Goal: Task Accomplishment & Management: Manage account settings

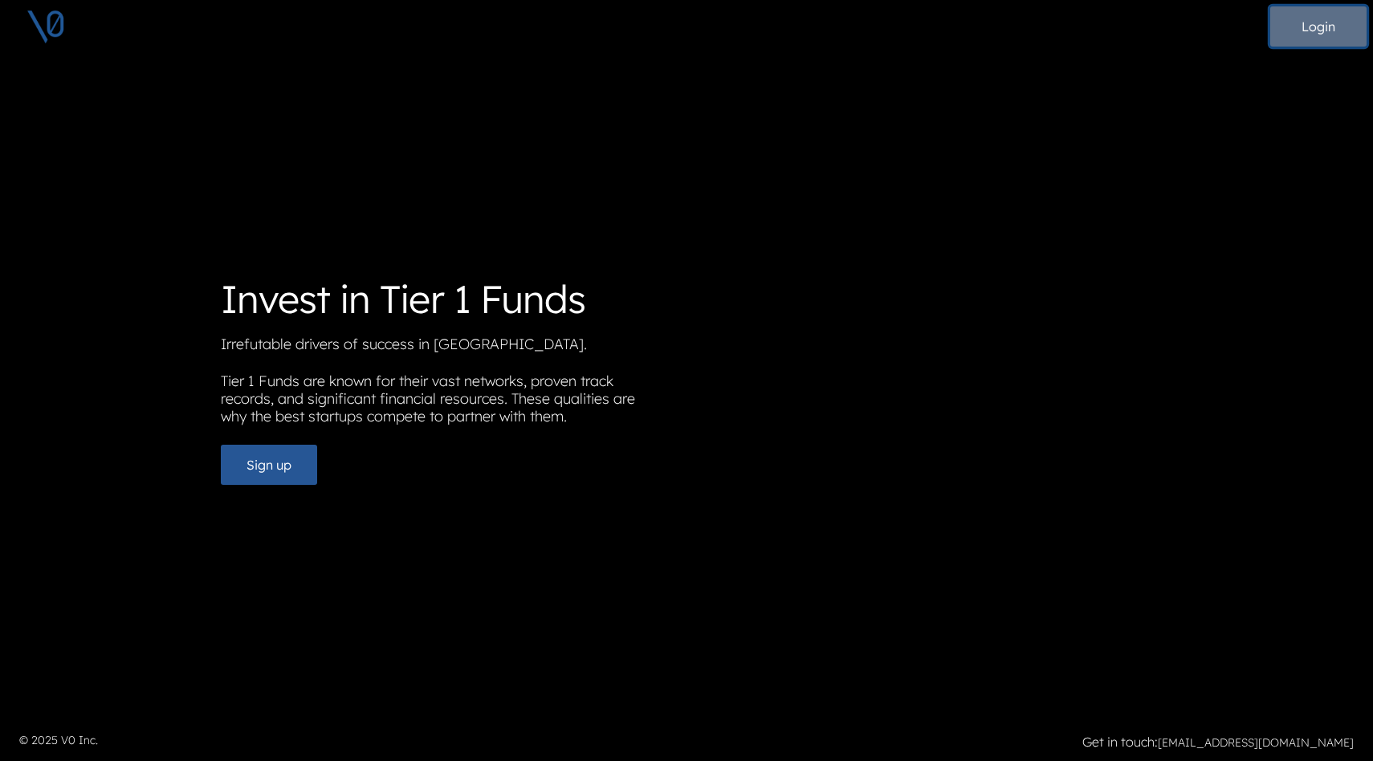
click at [1309, 25] on button "Login" at bounding box center [1318, 26] width 96 height 40
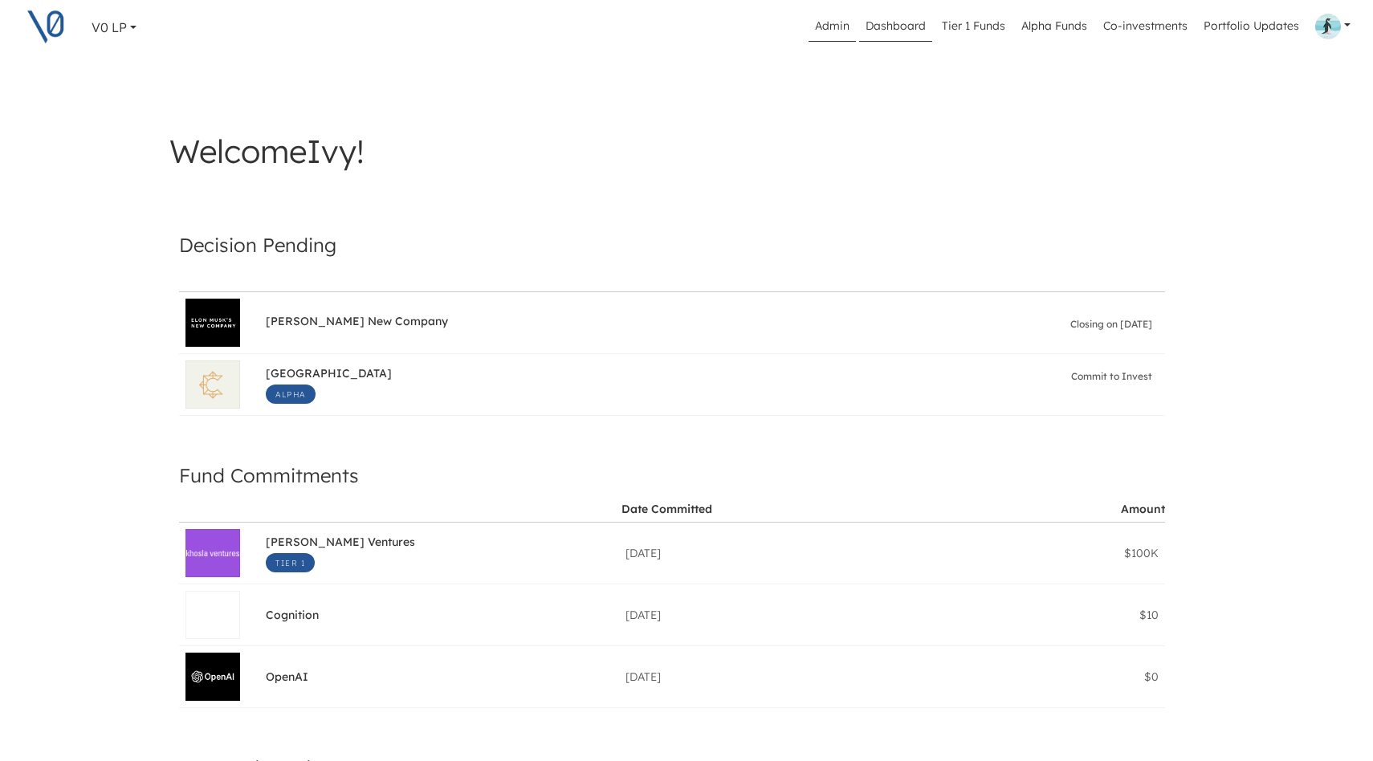
click at [836, 22] on link "Admin" at bounding box center [831, 26] width 47 height 31
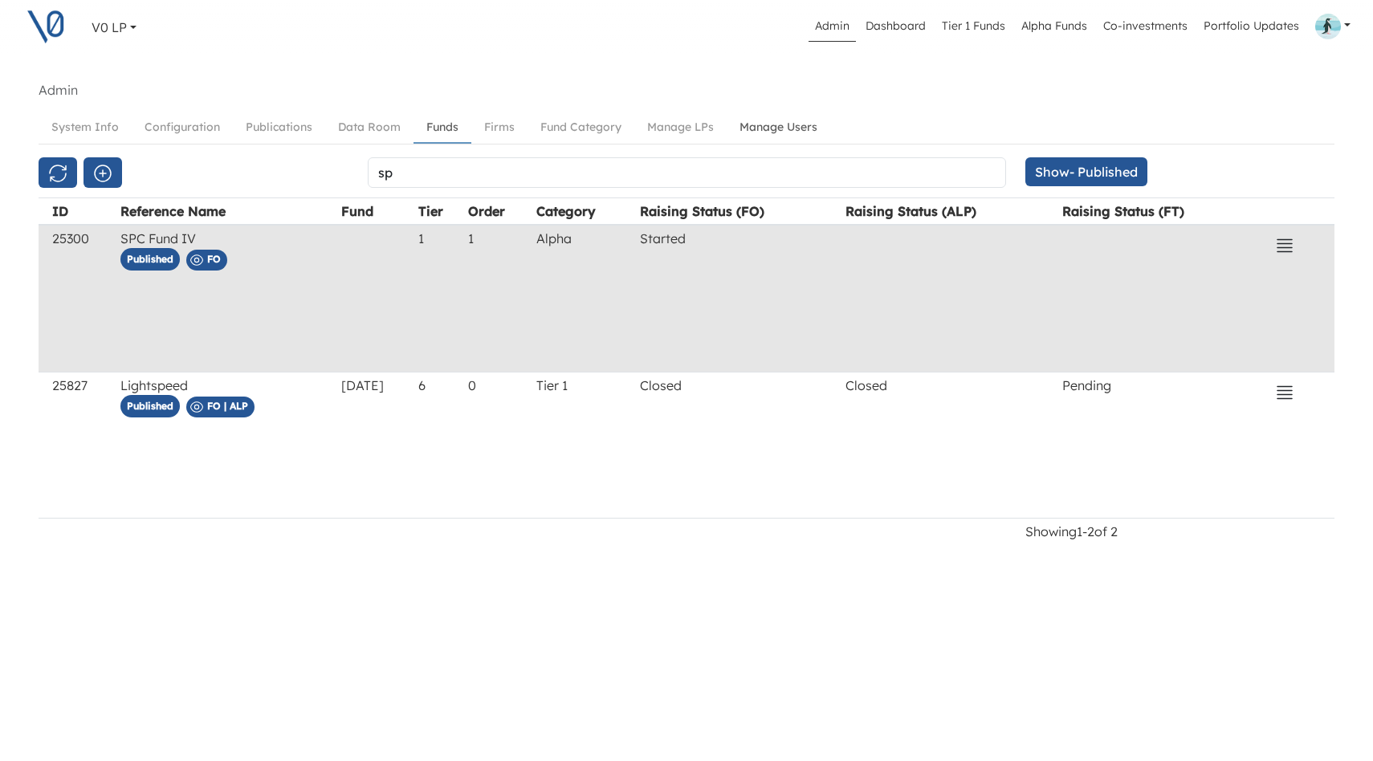
click at [760, 126] on link "Manage Users" at bounding box center [779, 127] width 104 height 30
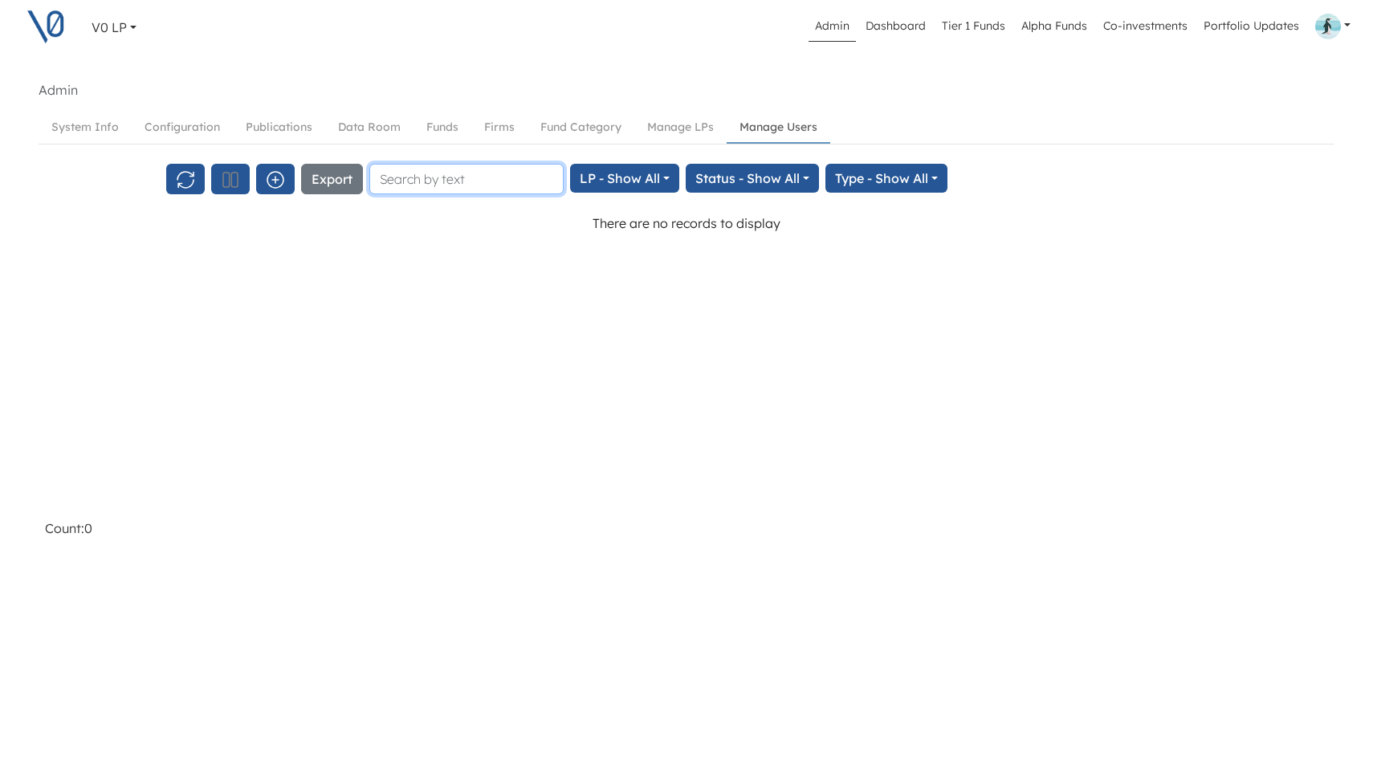
click at [460, 174] on input "text" at bounding box center [466, 179] width 194 height 31
paste input "[PERSON_NAME]’s [PERSON_NAME]"
click at [425, 181] on input "[PERSON_NAME]’s [PERSON_NAME]" at bounding box center [466, 179] width 194 height 31
click at [404, 181] on input "[PERSON_NAME]" at bounding box center [466, 179] width 194 height 31
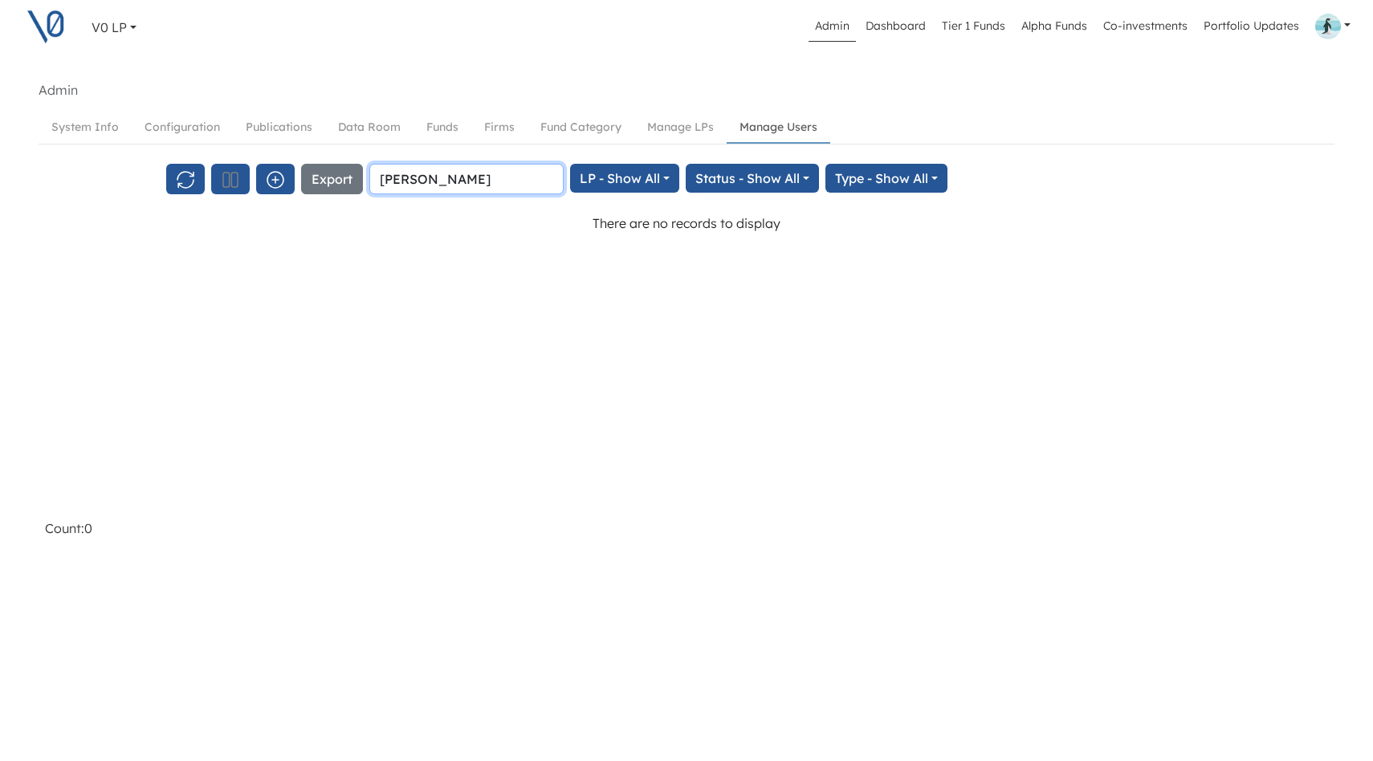
click at [417, 180] on input "[PERSON_NAME]" at bounding box center [466, 179] width 194 height 31
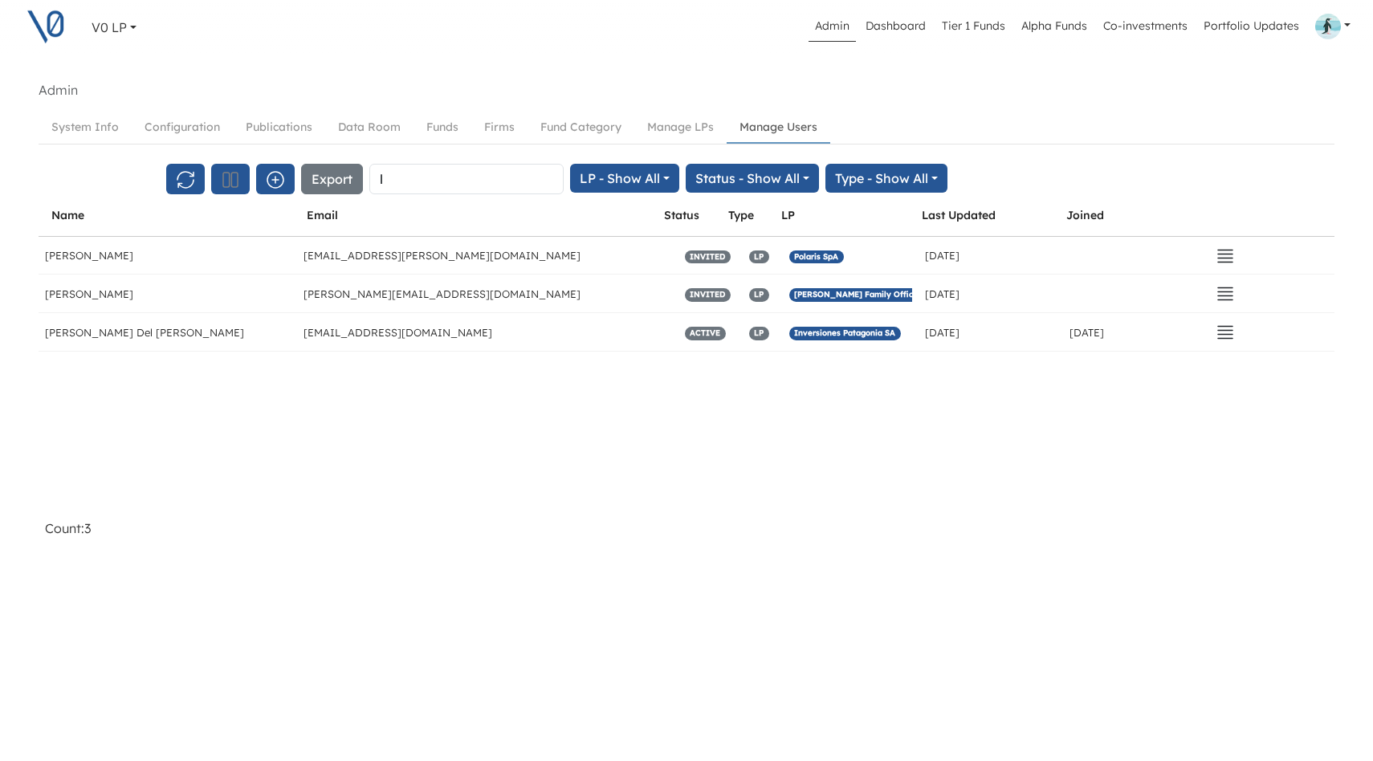
click at [468, 491] on div "Name Email Status Type LP Last Updated Joined Catalina del Río [EMAIL_ADDRESS][…" at bounding box center [687, 354] width 1296 height 321
click at [420, 179] on input "l" at bounding box center [466, 179] width 194 height 31
type input "l"
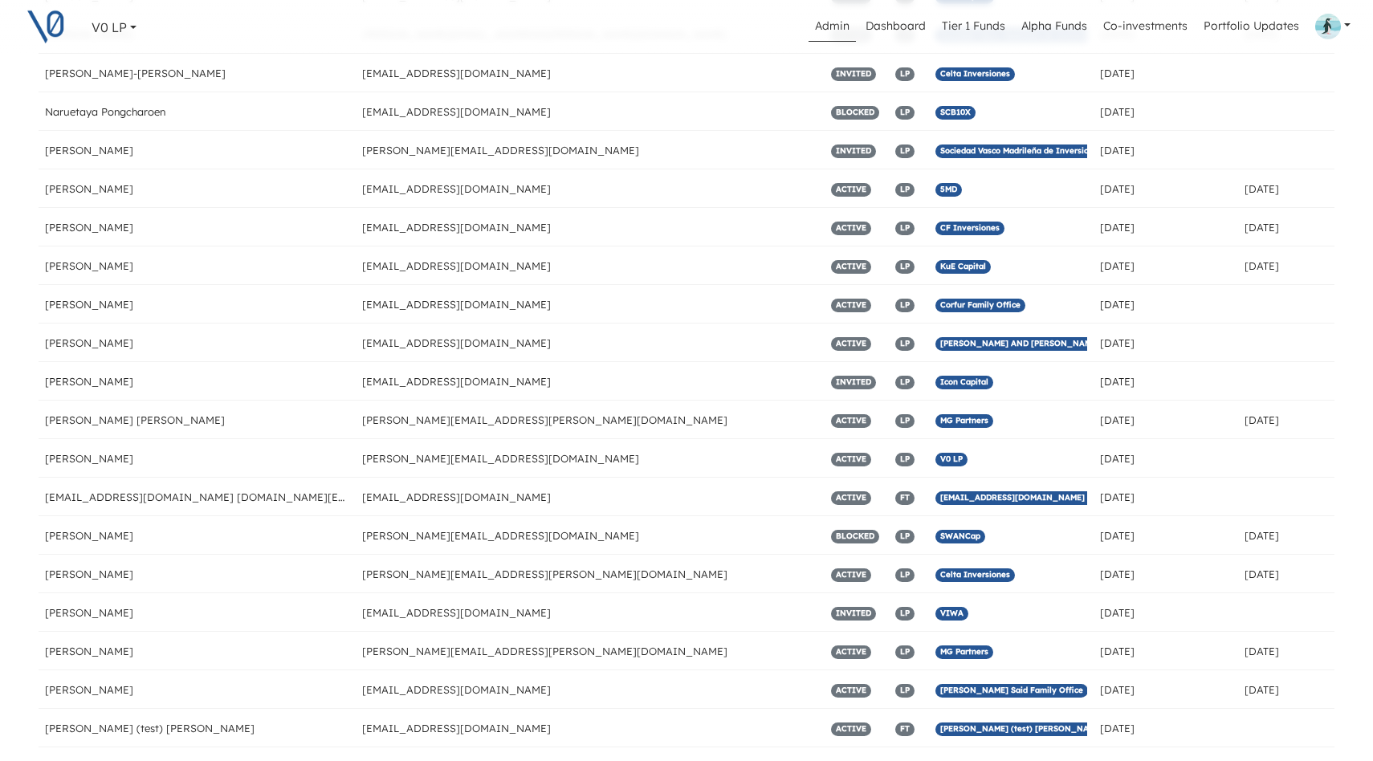
scroll to position [3920, 0]
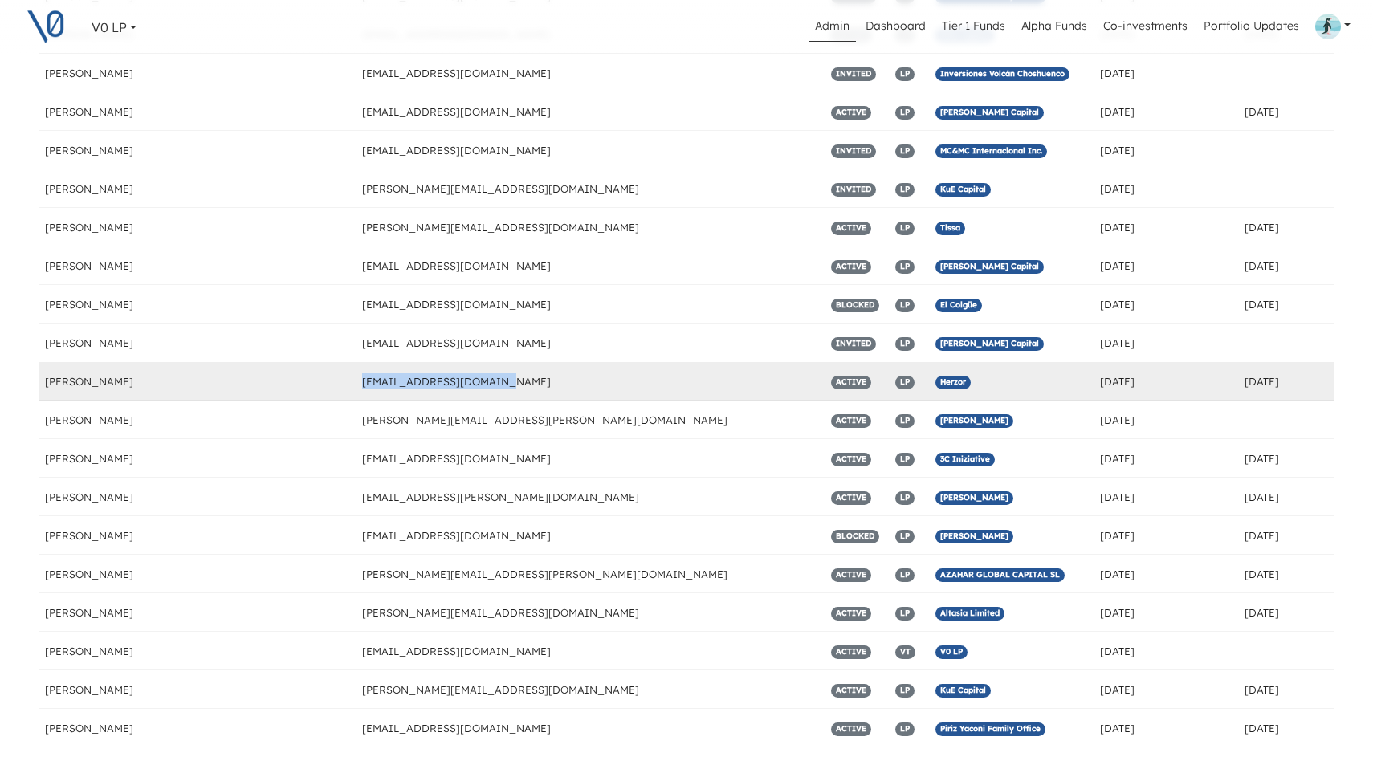
drag, startPoint x: 438, startPoint y: 380, endPoint x: 304, endPoint y: 378, distance: 133.3
click at [356, 378] on div "[EMAIL_ADDRESS][DOMAIN_NAME]" at bounding box center [590, 381] width 469 height 38
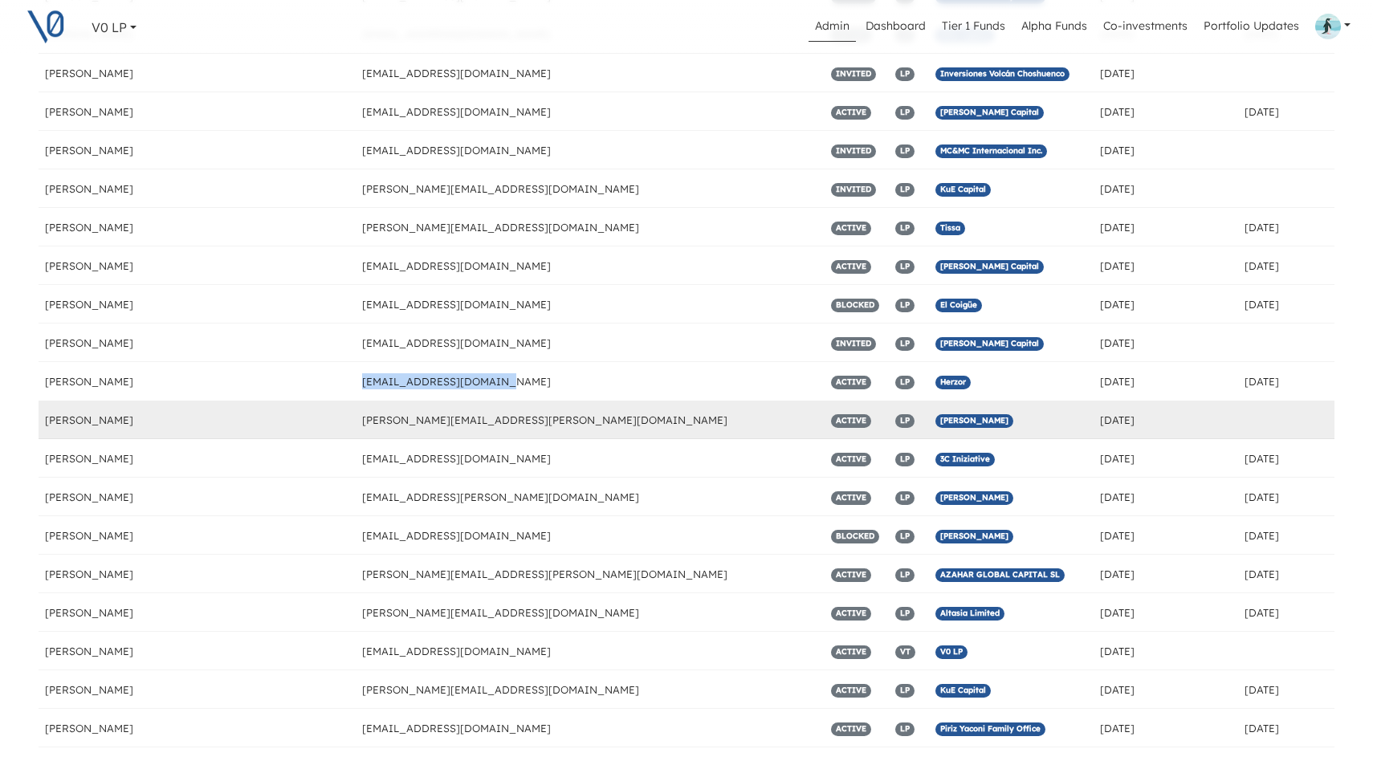
copy div "[EMAIL_ADDRESS][DOMAIN_NAME]"
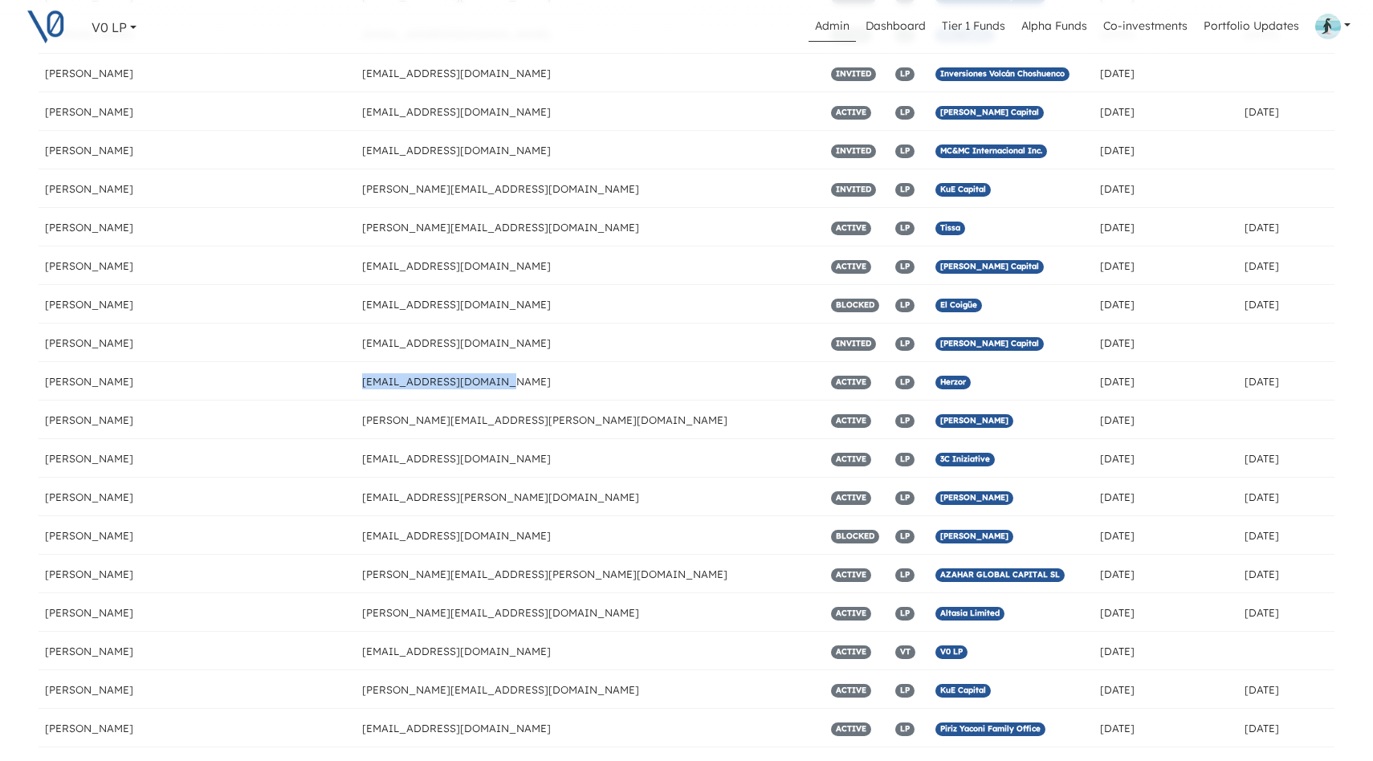
click at [1347, 26] on link at bounding box center [1333, 26] width 48 height 39
click at [1239, 146] on button "Log out" at bounding box center [1302, 145] width 226 height 26
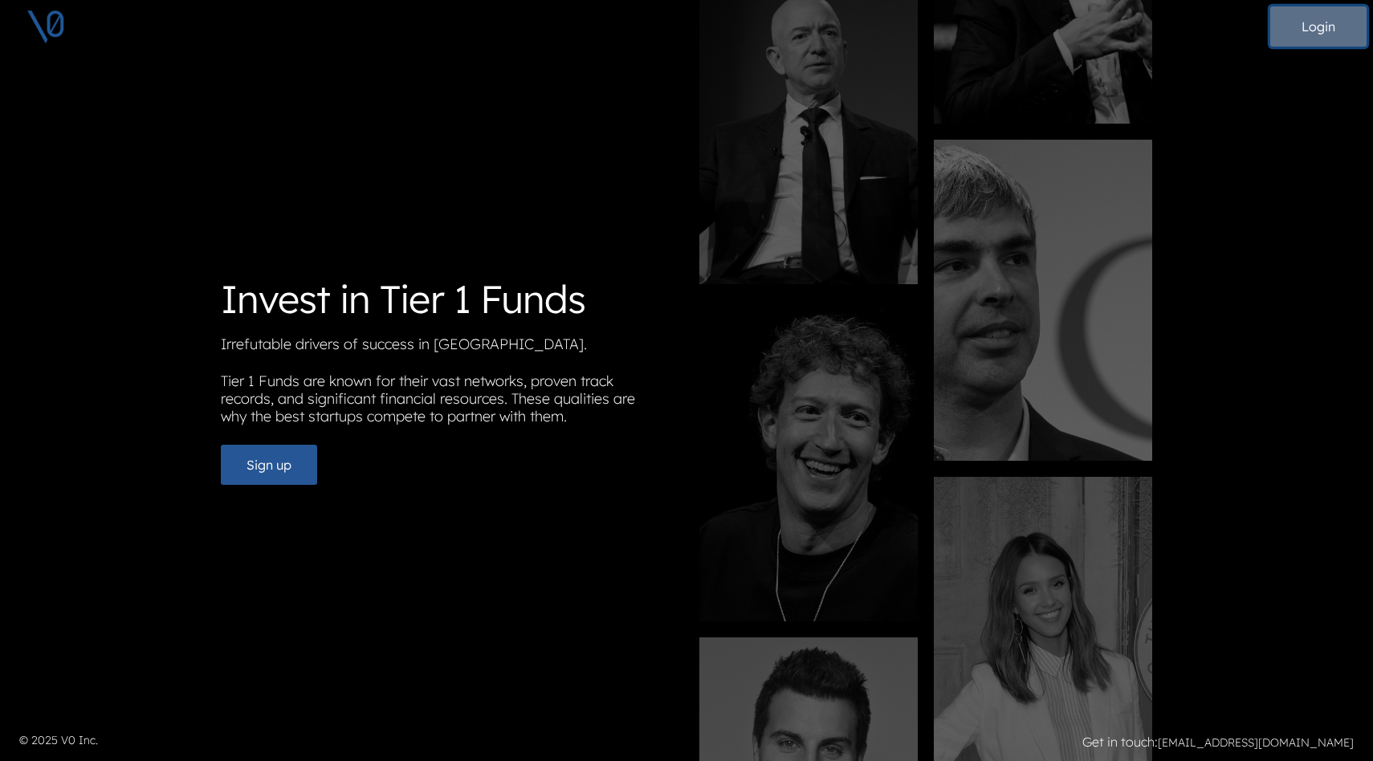
click at [1304, 31] on button "Login" at bounding box center [1318, 26] width 96 height 40
